Goal: Navigation & Orientation: Find specific page/section

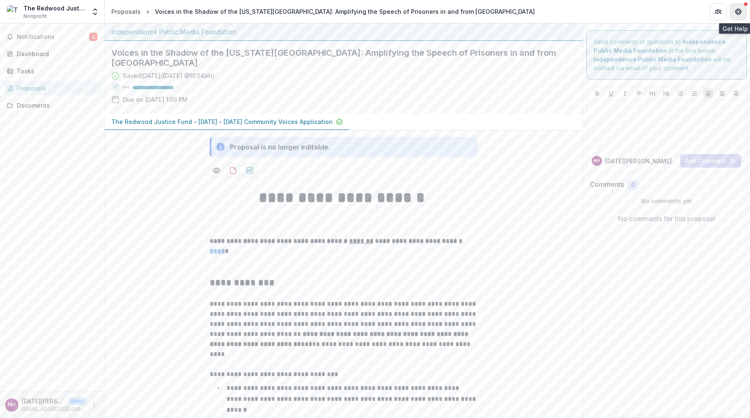
click at [742, 10] on button "Get Help" at bounding box center [738, 11] width 17 height 17
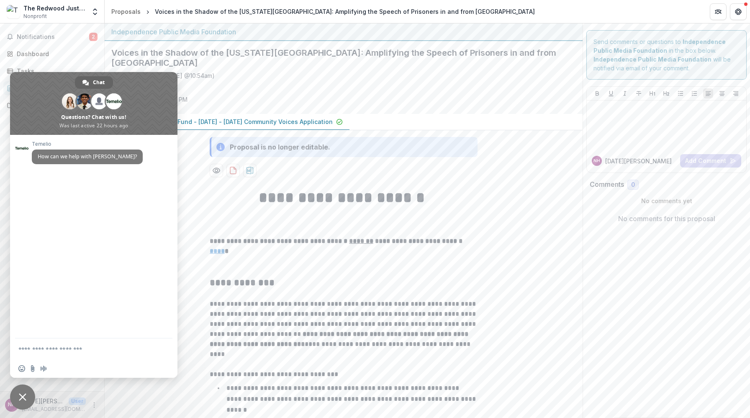
click at [440, 106] on div "Saved 3 days ago ( September 18, 2025 @ 10:54am ) 96 % Due on Sep 18, 2025, 1:0…" at bounding box center [336, 89] width 451 height 36
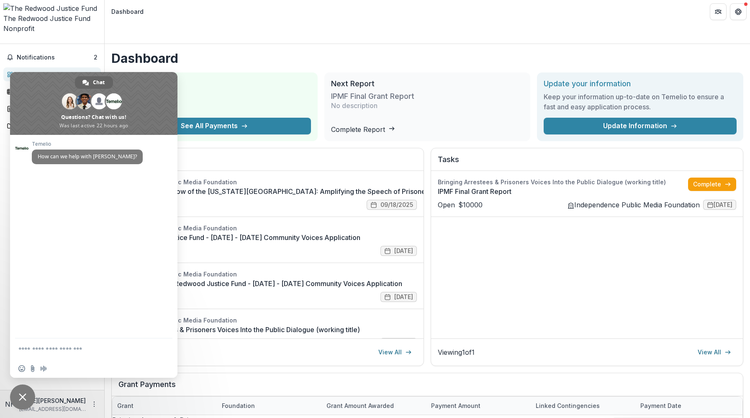
click at [57, 13] on div "The Redwood Justice Fund" at bounding box center [52, 18] width 98 height 10
click at [76, 54] on span "Notifications" at bounding box center [55, 57] width 77 height 7
click at [704, 51] on h1 "Dashboard" at bounding box center [427, 58] width 632 height 15
